Goal: Transaction & Acquisition: Book appointment/travel/reservation

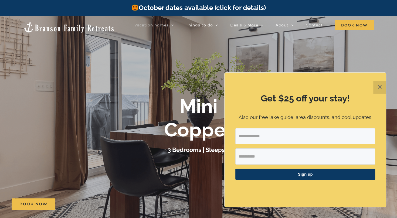
click at [382, 88] on button "✕" at bounding box center [379, 87] width 13 height 13
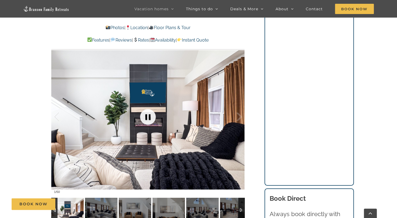
scroll to position [468, 0]
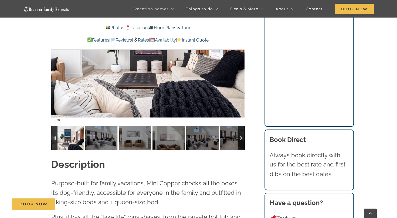
click at [64, 137] on img at bounding box center [67, 138] width 32 height 24
drag, startPoint x: 89, startPoint y: 153, endPoint x: 103, endPoint y: 141, distance: 18.0
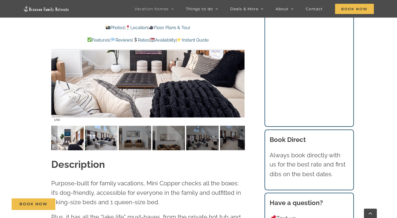
click at [103, 141] on img at bounding box center [101, 138] width 32 height 24
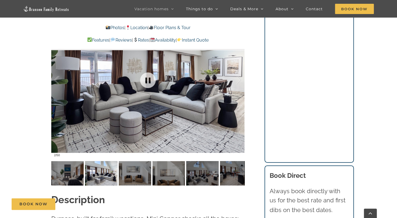
scroll to position [432, 0]
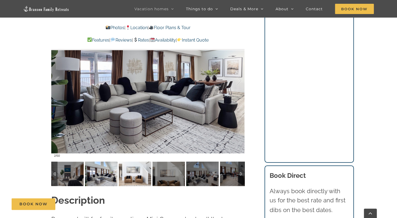
click at [132, 173] on img at bounding box center [135, 174] width 32 height 24
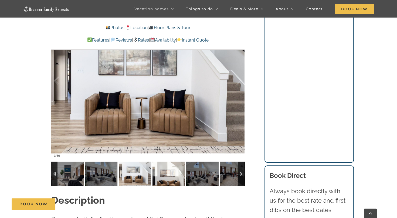
click at [174, 175] on img at bounding box center [169, 174] width 32 height 24
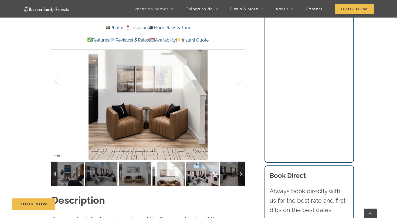
click at [204, 175] on img at bounding box center [202, 174] width 32 height 24
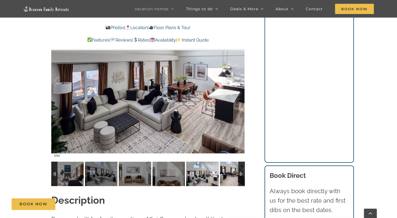
click at [228, 176] on img at bounding box center [236, 174] width 32 height 24
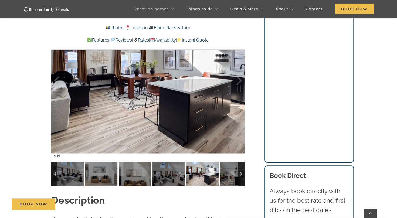
click at [240, 172] on div at bounding box center [241, 174] width 6 height 24
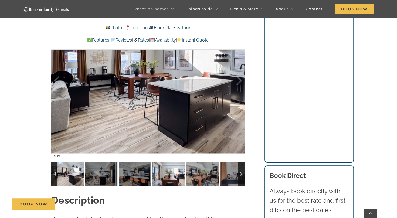
click at [171, 173] on img at bounding box center [169, 174] width 32 height 24
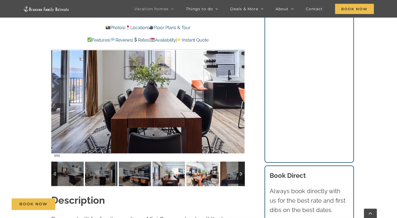
click at [201, 174] on img at bounding box center [202, 174] width 32 height 24
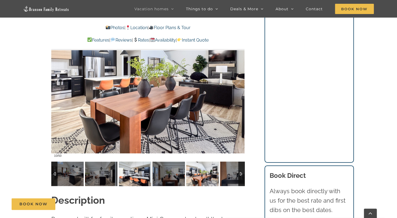
click at [137, 173] on img at bounding box center [135, 174] width 32 height 24
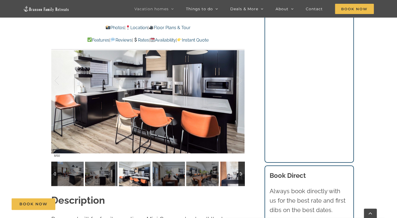
click at [231, 174] on img at bounding box center [236, 174] width 32 height 24
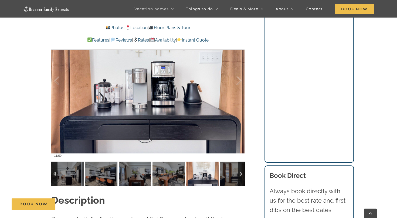
click at [241, 173] on div at bounding box center [241, 174] width 6 height 24
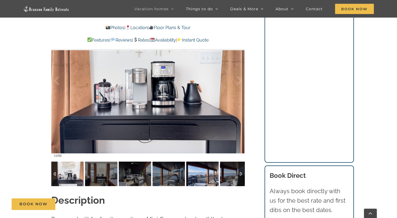
click at [205, 175] on img at bounding box center [202, 174] width 32 height 24
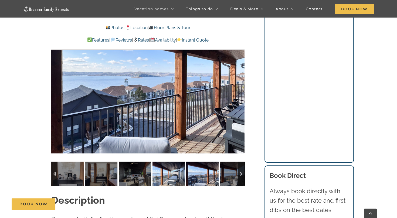
click at [165, 175] on img at bounding box center [169, 174] width 32 height 24
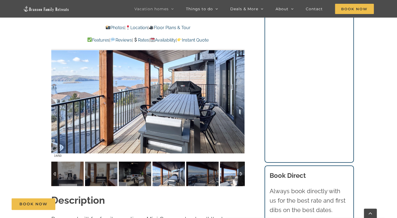
click at [228, 176] on img at bounding box center [236, 174] width 32 height 24
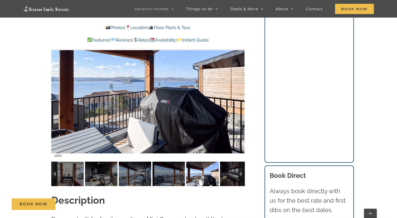
click at [204, 176] on img at bounding box center [202, 174] width 32 height 24
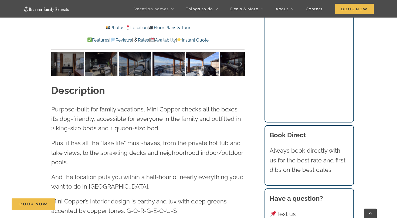
scroll to position [558, 0]
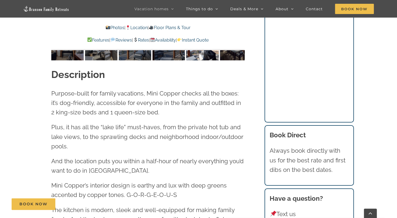
click at [110, 28] on link "Photos" at bounding box center [115, 27] width 19 height 5
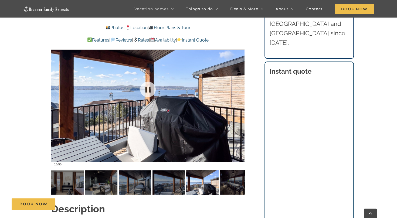
scroll to position [472, 0]
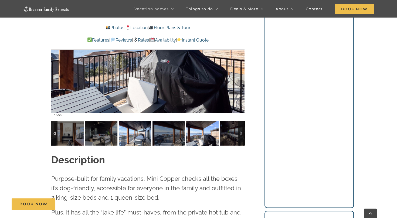
click at [138, 136] on img at bounding box center [135, 133] width 32 height 24
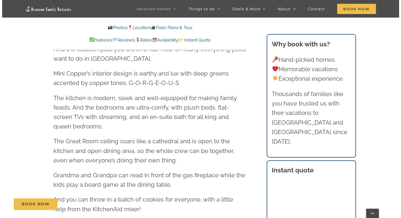
scroll to position [0, 0]
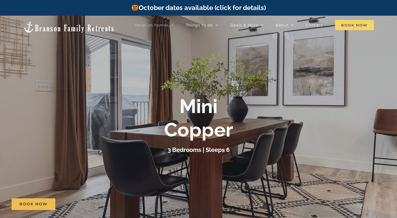
click at [355, 22] on span "Book Now" at bounding box center [354, 25] width 39 height 10
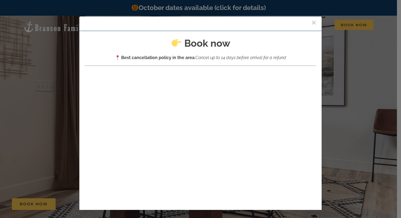
click at [312, 22] on button "×" at bounding box center [314, 23] width 5 height 8
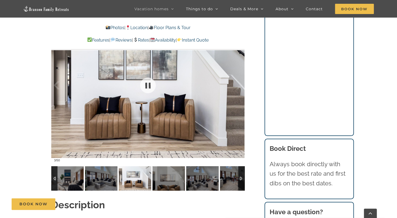
scroll to position [396, 0]
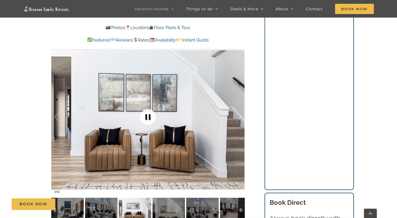
click at [146, 117] on link at bounding box center [148, 117] width 22 height 22
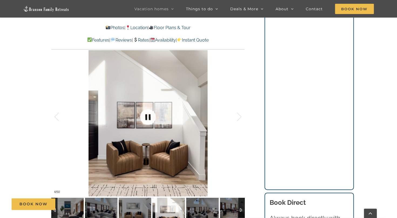
click at [146, 117] on link at bounding box center [148, 117] width 22 height 22
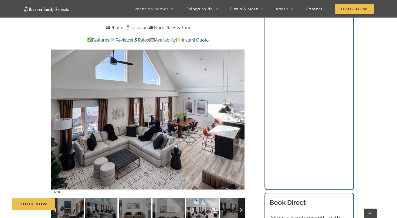
click at [239, 117] on div at bounding box center [233, 116] width 17 height 33
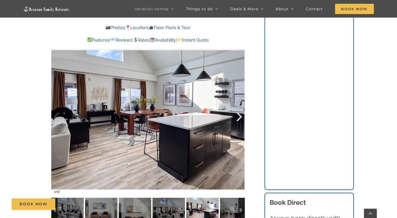
click at [239, 117] on div at bounding box center [233, 116] width 17 height 33
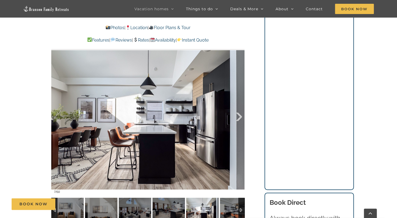
click at [239, 117] on div at bounding box center [233, 116] width 17 height 33
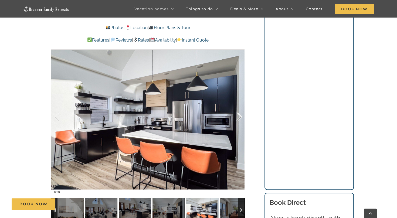
click at [239, 117] on div at bounding box center [233, 116] width 17 height 33
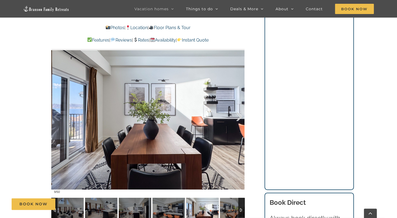
click at [239, 117] on div at bounding box center [233, 116] width 17 height 33
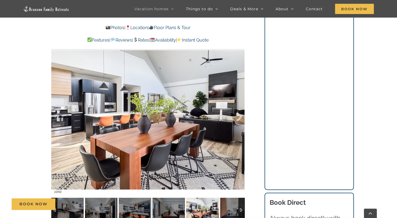
click at [239, 117] on div at bounding box center [233, 116] width 17 height 33
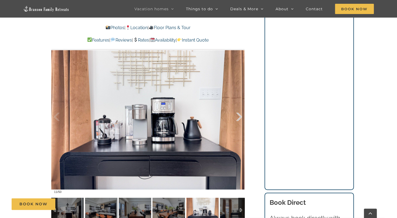
click at [239, 117] on div at bounding box center [233, 116] width 17 height 33
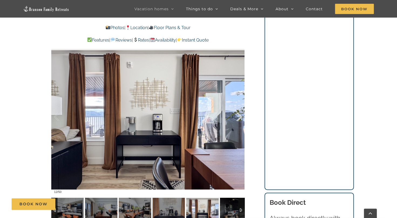
click at [239, 117] on div at bounding box center [233, 116] width 17 height 33
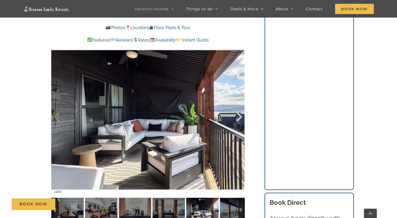
click at [239, 117] on div at bounding box center [233, 116] width 17 height 33
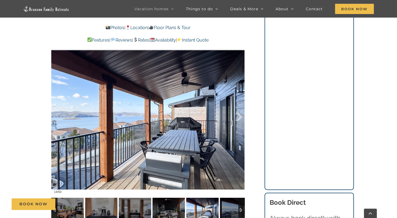
click at [239, 117] on div at bounding box center [233, 116] width 17 height 33
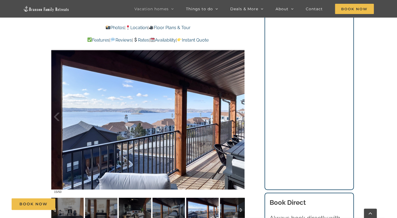
click at [239, 117] on div at bounding box center [233, 116] width 17 height 33
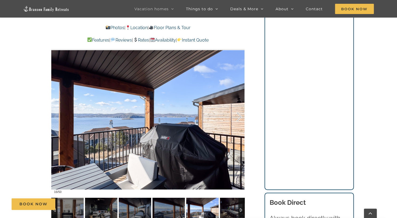
click at [239, 117] on div at bounding box center [233, 116] width 17 height 33
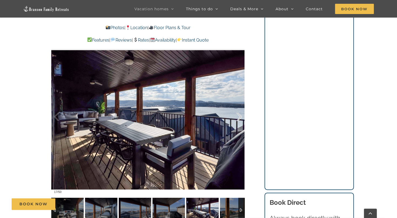
click at [239, 117] on div at bounding box center [233, 116] width 17 height 33
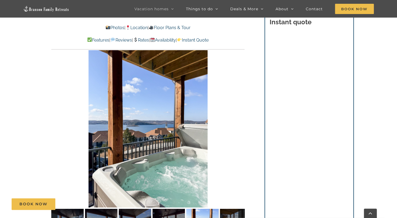
scroll to position [324, 0]
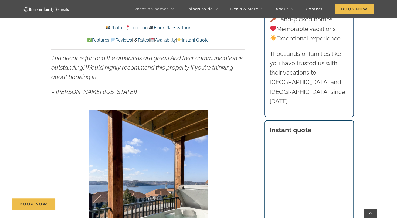
click at [172, 37] on p "Features | Reviews | Rates | Availability | Instant Quote" at bounding box center [147, 40] width 193 height 7
click at [171, 39] on link "Availability" at bounding box center [163, 40] width 26 height 5
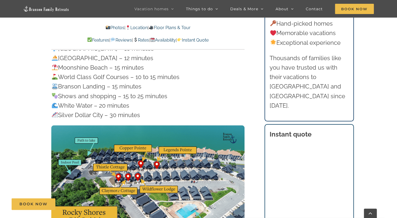
scroll to position [1659, 0]
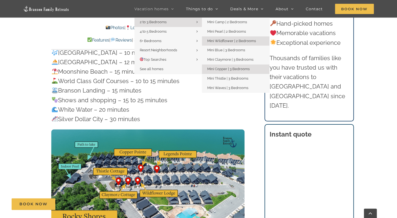
click at [220, 38] on link "Mini Wildflower | 2 Bedrooms" at bounding box center [235, 40] width 67 height 9
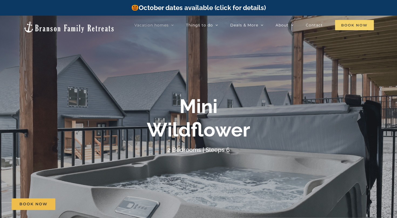
click at [346, 25] on span "Book Now" at bounding box center [354, 25] width 39 height 10
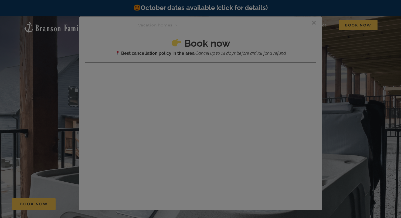
click at [308, 23] on div at bounding box center [200, 109] width 401 height 218
click at [344, 46] on div at bounding box center [200, 109] width 401 height 218
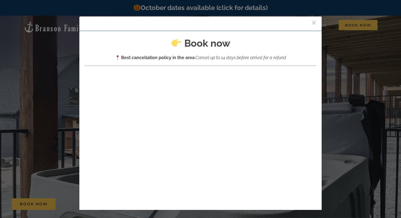
click at [312, 22] on button "×" at bounding box center [314, 23] width 5 height 8
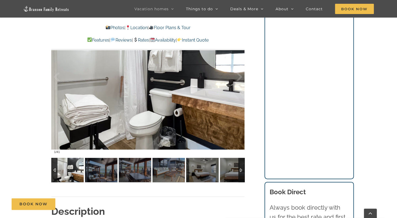
scroll to position [414, 0]
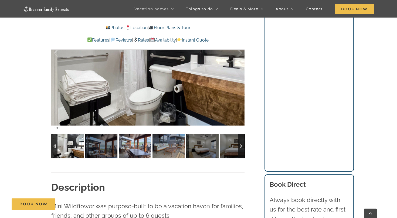
click at [140, 141] on img at bounding box center [135, 146] width 32 height 24
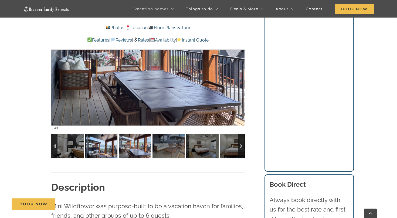
click at [105, 146] on img at bounding box center [101, 146] width 32 height 24
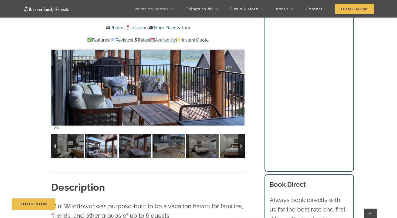
click at [242, 143] on div at bounding box center [241, 146] width 6 height 24
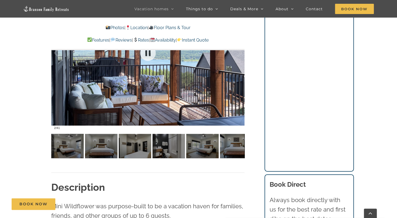
click at [237, 89] on div at bounding box center [147, 53] width 193 height 159
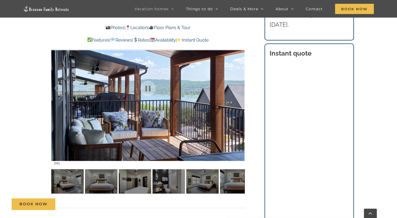
scroll to position [324, 0]
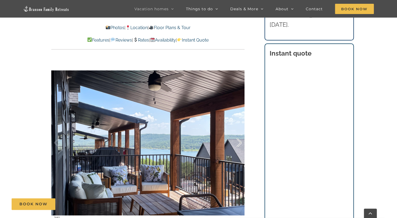
click at [236, 140] on div at bounding box center [233, 142] width 17 height 33
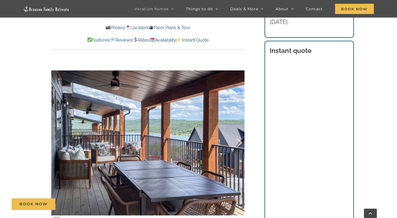
scroll to position [342, 0]
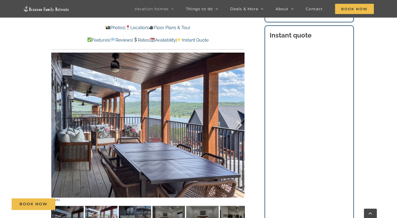
click at [238, 120] on div at bounding box center [233, 124] width 17 height 33
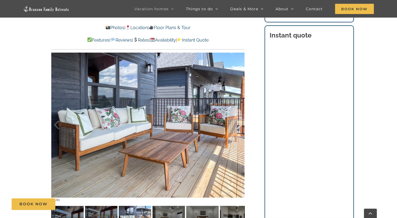
click at [238, 120] on div at bounding box center [233, 124] width 17 height 33
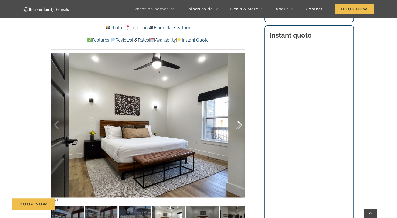
click at [238, 120] on div at bounding box center [233, 124] width 17 height 33
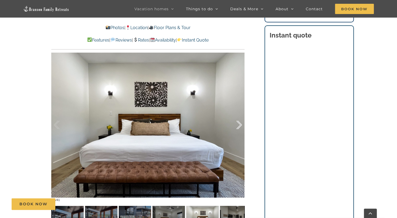
click at [238, 120] on div at bounding box center [233, 124] width 17 height 33
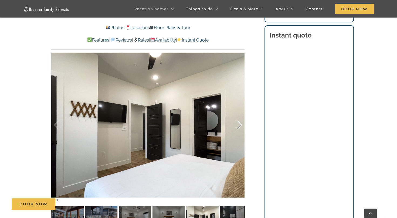
click at [238, 120] on div at bounding box center [233, 124] width 17 height 33
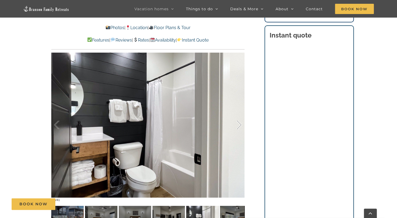
click at [238, 120] on div at bounding box center [233, 124] width 17 height 33
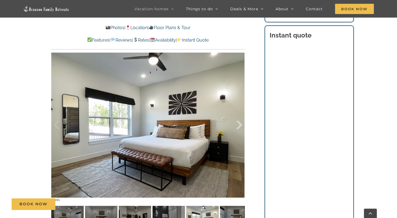
click at [238, 120] on div at bounding box center [233, 124] width 17 height 33
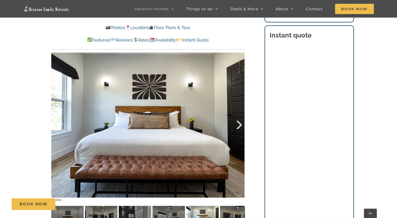
click at [238, 120] on div at bounding box center [233, 124] width 17 height 33
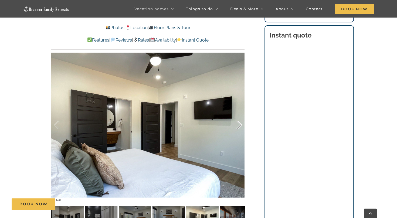
click at [238, 120] on div at bounding box center [233, 124] width 17 height 33
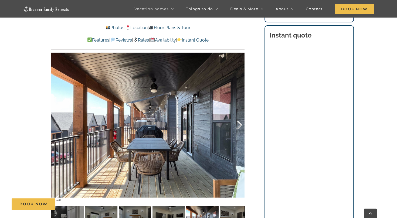
click at [238, 120] on div at bounding box center [233, 124] width 17 height 33
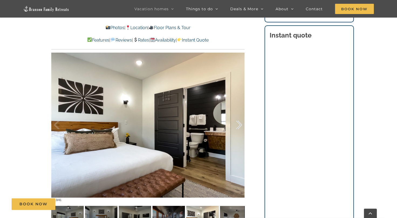
click at [238, 120] on div at bounding box center [233, 124] width 17 height 33
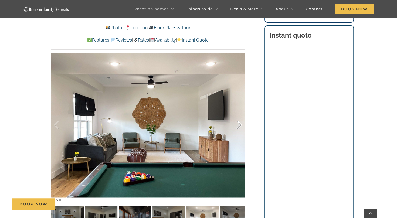
click at [238, 122] on div at bounding box center [233, 124] width 17 height 33
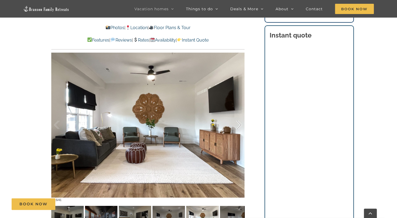
click at [238, 122] on div at bounding box center [233, 124] width 17 height 33
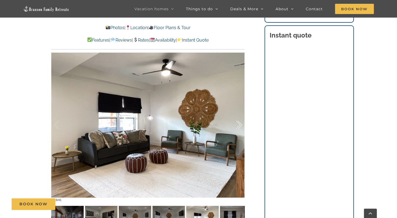
click at [238, 122] on div at bounding box center [233, 124] width 17 height 33
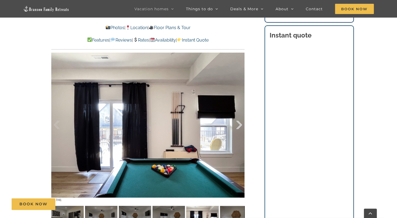
click at [238, 122] on div at bounding box center [233, 124] width 17 height 33
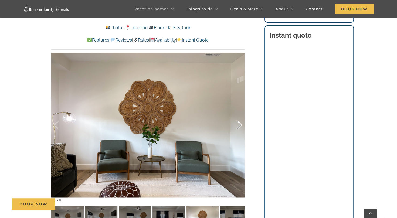
click at [238, 122] on div at bounding box center [233, 124] width 17 height 33
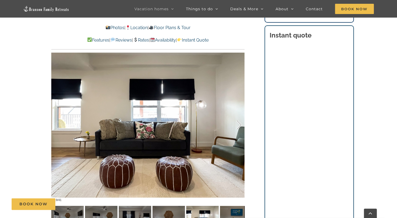
click at [238, 122] on div at bounding box center [233, 124] width 17 height 33
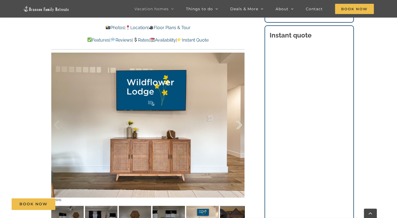
click at [238, 122] on div at bounding box center [233, 124] width 17 height 33
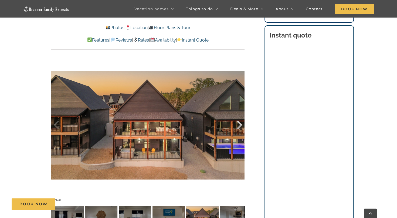
click at [238, 122] on div at bounding box center [233, 124] width 17 height 33
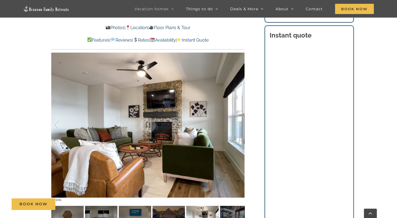
click at [55, 124] on div at bounding box center [62, 124] width 17 height 33
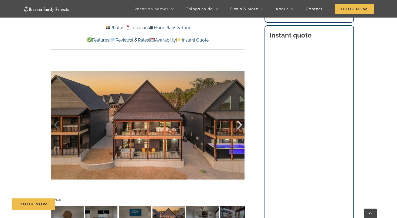
click at [242, 123] on div at bounding box center [233, 124] width 17 height 33
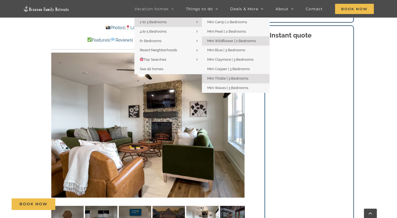
click at [218, 78] on span "Mini Thistle | 3 Bedrooms" at bounding box center [227, 78] width 41 height 4
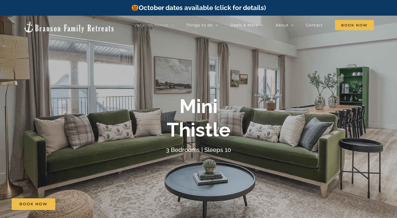
click at [234, 9] on link "October dates available (click for details)" at bounding box center [198, 8] width 134 height 8
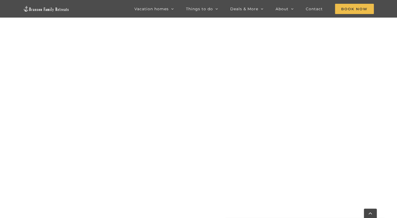
scroll to position [326, 0]
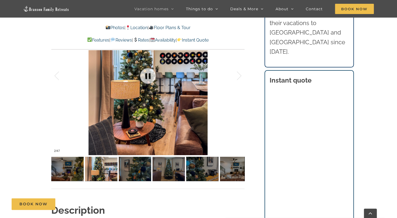
scroll to position [378, 0]
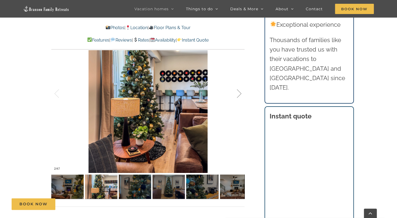
click at [241, 94] on div at bounding box center [233, 93] width 17 height 33
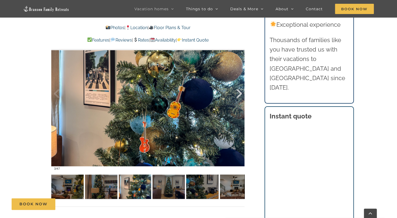
click at [241, 94] on div at bounding box center [233, 93] width 17 height 33
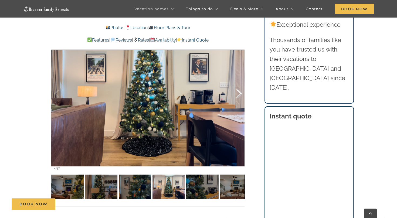
click at [241, 94] on div at bounding box center [233, 93] width 17 height 33
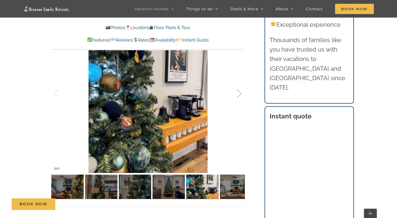
click at [241, 94] on div at bounding box center [233, 93] width 17 height 33
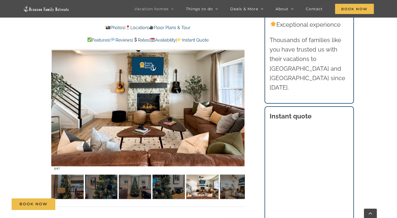
click at [241, 94] on div at bounding box center [233, 93] width 17 height 33
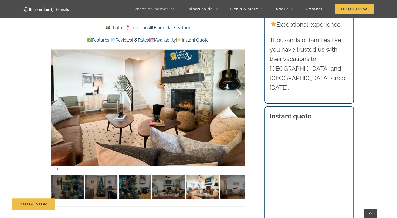
click at [241, 94] on div at bounding box center [233, 93] width 17 height 33
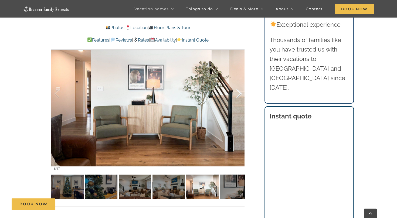
click at [241, 94] on div at bounding box center [233, 93] width 17 height 33
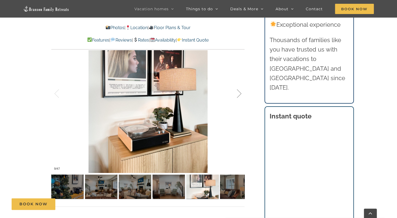
click at [241, 94] on div at bounding box center [233, 93] width 17 height 33
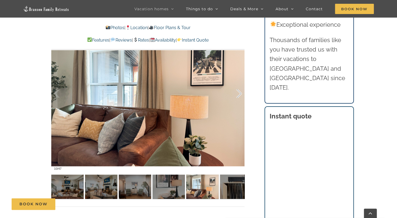
click at [241, 94] on div at bounding box center [233, 93] width 17 height 33
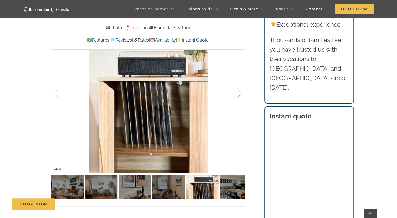
click at [238, 92] on div at bounding box center [233, 93] width 17 height 33
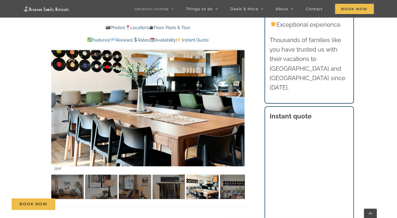
click at [238, 92] on div at bounding box center [233, 93] width 17 height 33
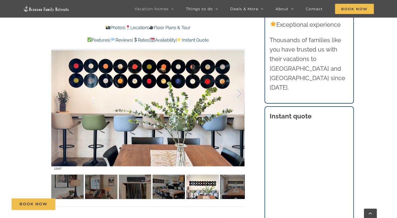
click at [238, 92] on div at bounding box center [233, 93] width 17 height 33
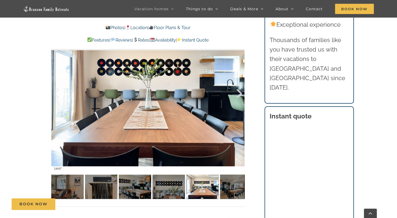
click at [238, 92] on div at bounding box center [233, 93] width 17 height 33
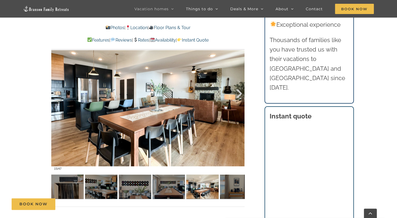
click at [238, 92] on div at bounding box center [233, 93] width 17 height 33
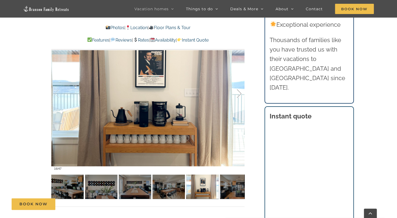
click at [238, 92] on div at bounding box center [233, 93] width 17 height 33
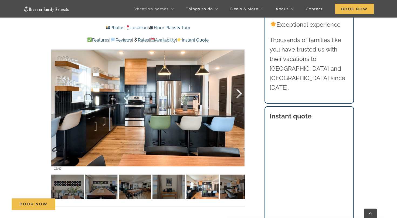
click at [238, 92] on div at bounding box center [233, 93] width 17 height 33
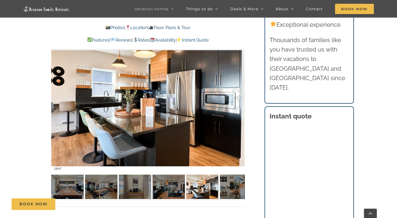
click at [238, 92] on div at bounding box center [233, 93] width 17 height 33
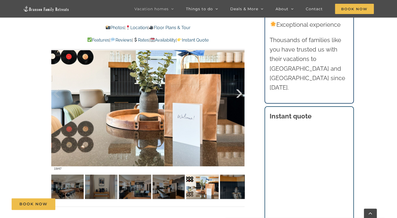
click at [238, 92] on div at bounding box center [233, 93] width 17 height 33
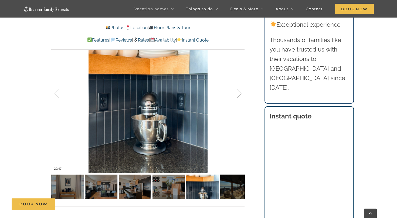
click at [238, 92] on div at bounding box center [233, 93] width 17 height 33
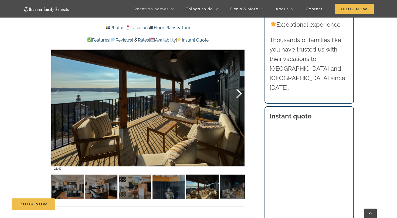
click at [238, 92] on div at bounding box center [233, 93] width 17 height 33
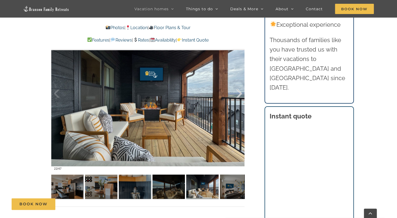
click at [238, 92] on div at bounding box center [233, 93] width 17 height 33
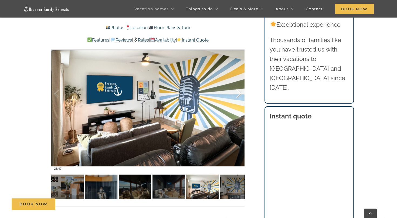
click at [238, 92] on div at bounding box center [233, 93] width 17 height 33
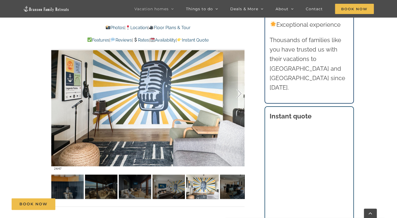
click at [238, 92] on div at bounding box center [233, 93] width 17 height 33
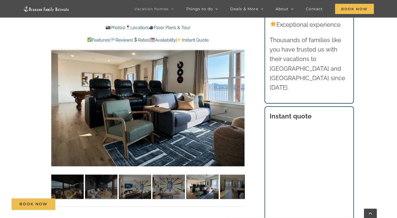
click at [238, 92] on div at bounding box center [147, 93] width 193 height 159
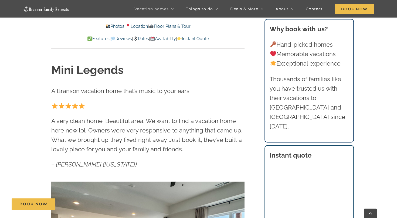
scroll to position [198, 0]
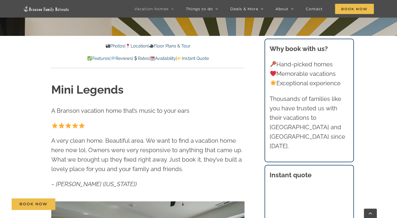
click at [169, 57] on link "Availability" at bounding box center [163, 58] width 26 height 5
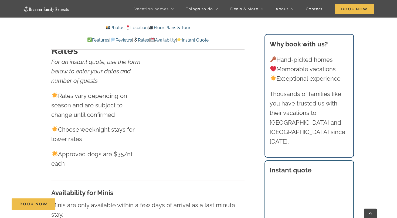
scroll to position [3192, 0]
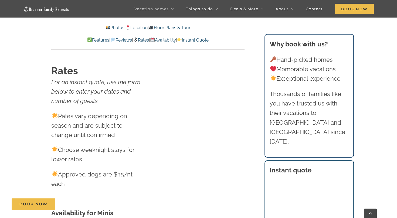
click at [144, 40] on link "Rates" at bounding box center [141, 40] width 16 height 5
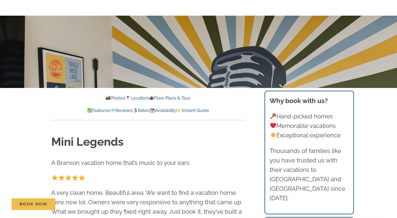
scroll to position [0, 0]
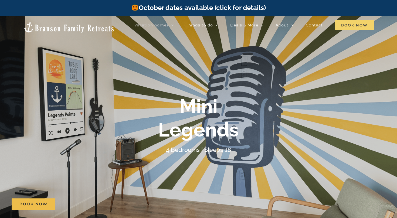
click at [349, 24] on span "Book Now" at bounding box center [354, 25] width 39 height 10
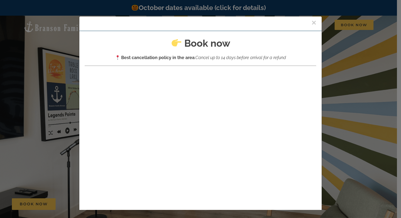
click at [312, 22] on button "×" at bounding box center [314, 23] width 5 height 8
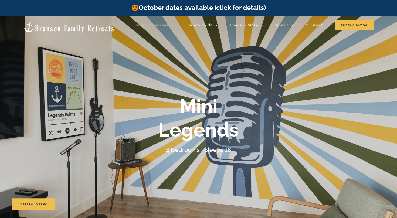
click at [153, 6] on link "October dates available (click for details)" at bounding box center [198, 8] width 134 height 8
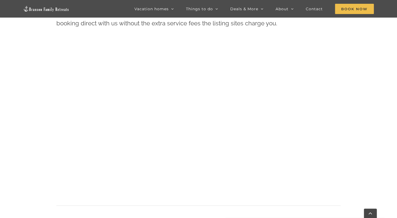
scroll to position [272, 0]
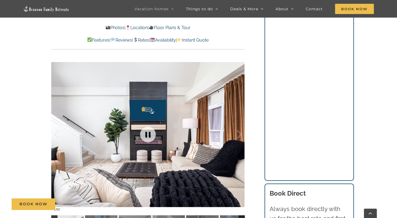
scroll to position [378, 0]
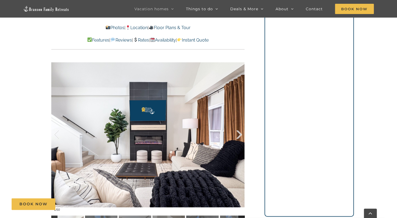
click at [235, 130] on div at bounding box center [233, 134] width 17 height 33
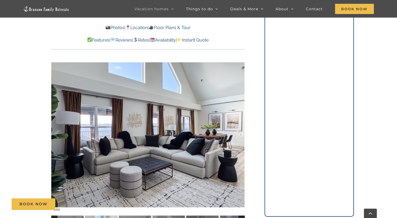
click at [235, 130] on div at bounding box center [233, 134] width 17 height 33
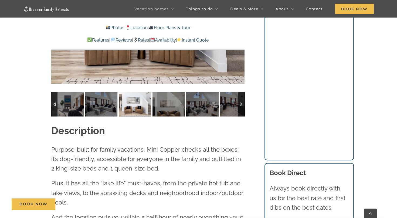
scroll to position [504, 0]
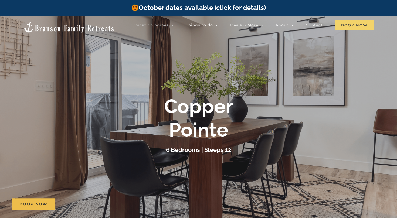
click at [362, 24] on span "Book Now" at bounding box center [354, 25] width 39 height 10
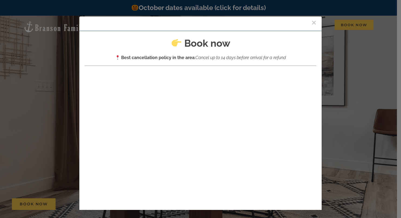
click at [312, 21] on button "×" at bounding box center [314, 23] width 5 height 8
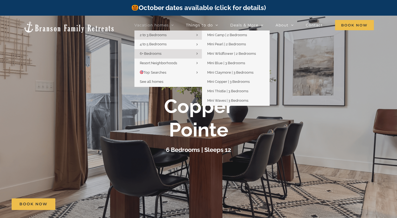
click at [161, 35] on span "2 to 3 Bedrooms" at bounding box center [153, 35] width 27 height 4
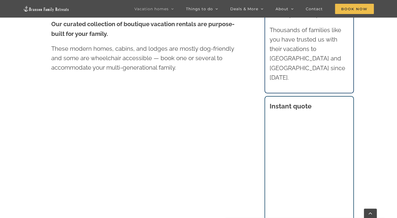
scroll to position [313, 0]
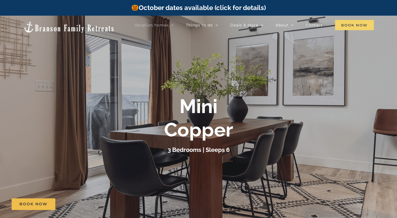
click at [355, 25] on span "Book Now" at bounding box center [354, 25] width 39 height 10
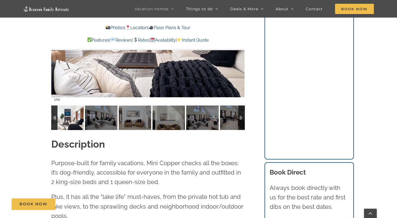
scroll to position [414, 0]
